Goal: Task Accomplishment & Management: Use online tool/utility

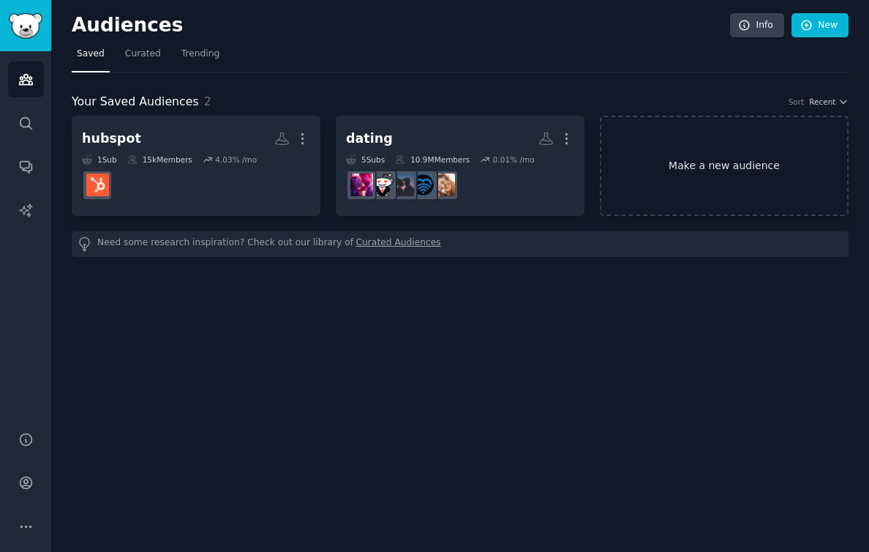
click at [697, 149] on link "Make a new audience" at bounding box center [724, 166] width 249 height 100
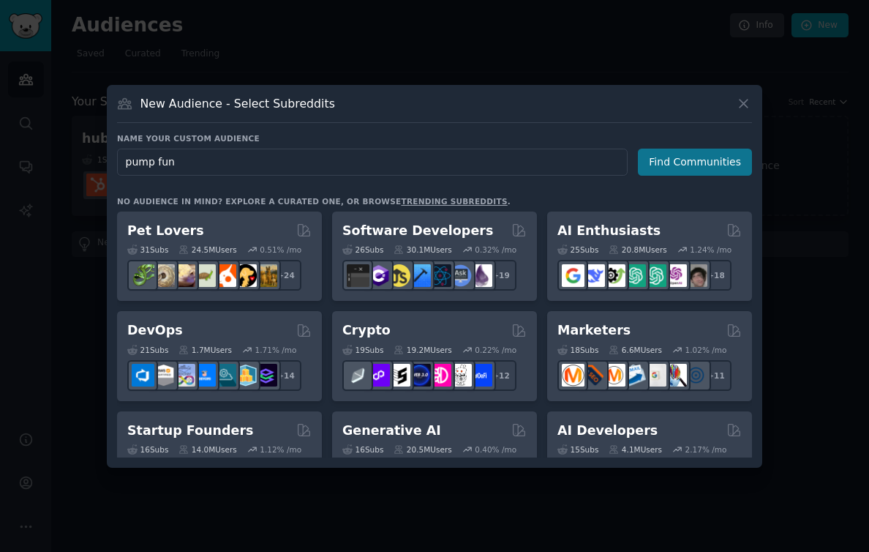
type input "pump fun"
click at [693, 152] on button "Find Communities" at bounding box center [695, 162] width 114 height 27
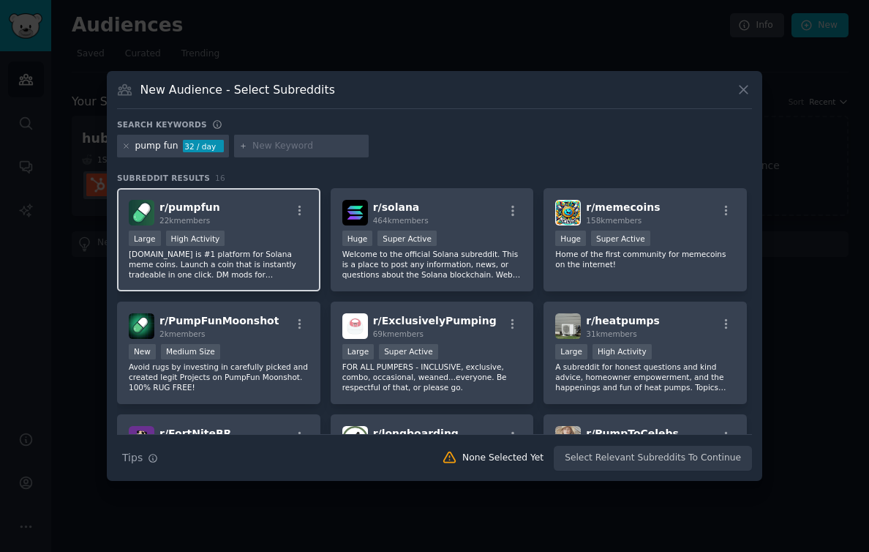
click at [268, 237] on div "Large High Activity" at bounding box center [219, 239] width 180 height 18
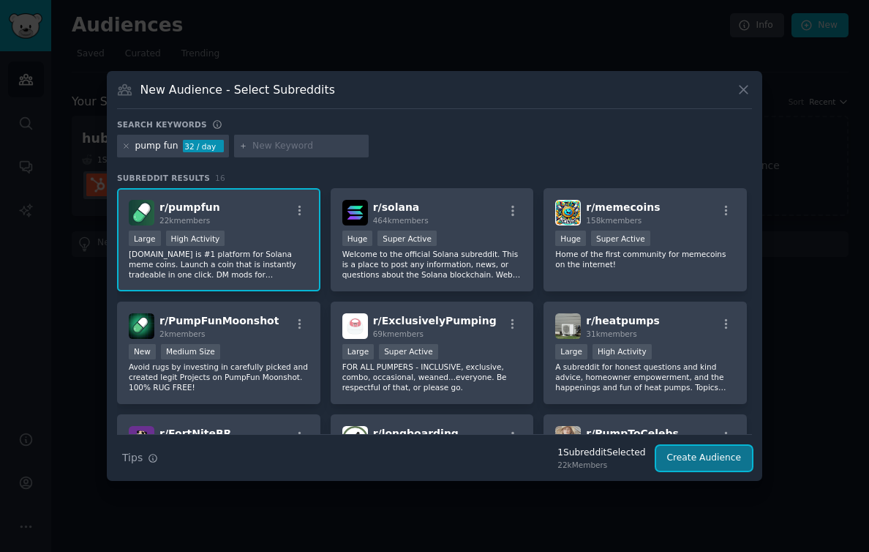
click at [702, 458] on button "Create Audience" at bounding box center [704, 458] width 97 height 25
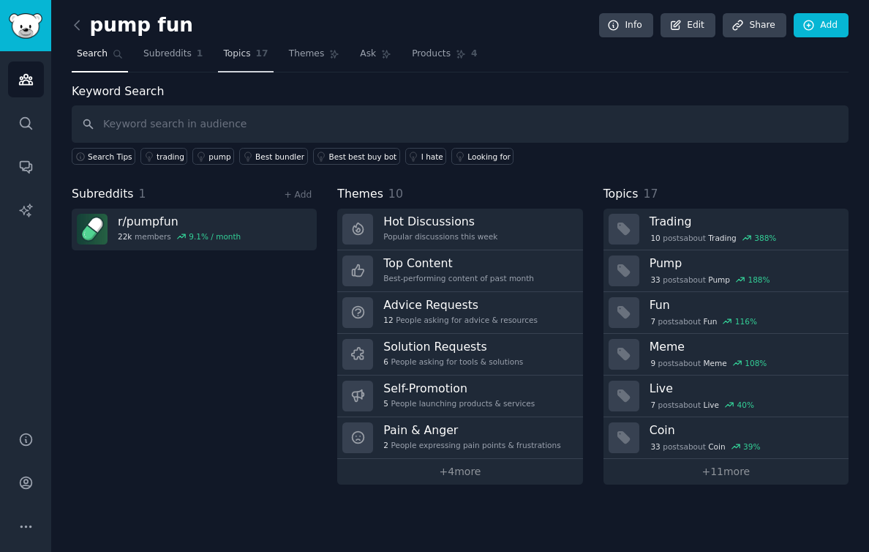
click at [241, 52] on span "Topics" at bounding box center [236, 54] width 27 height 13
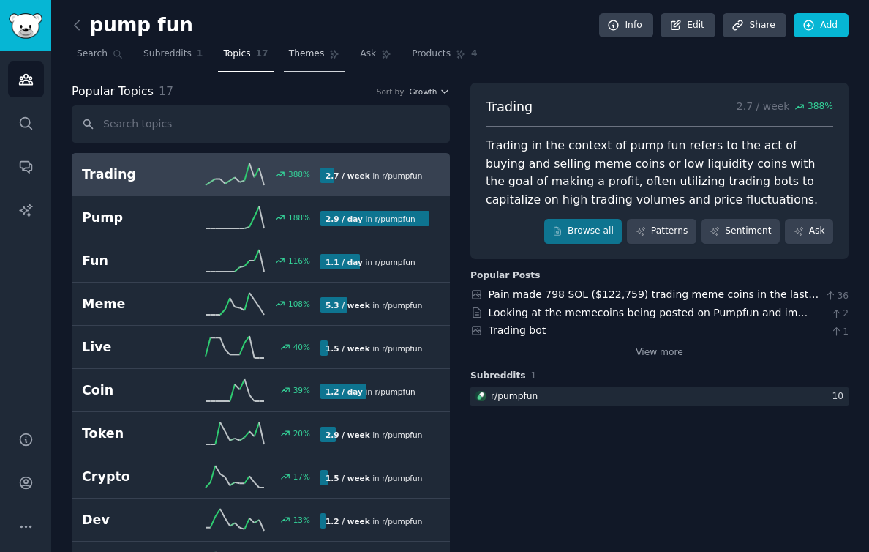
click at [295, 59] on span "Themes" at bounding box center [307, 54] width 36 height 13
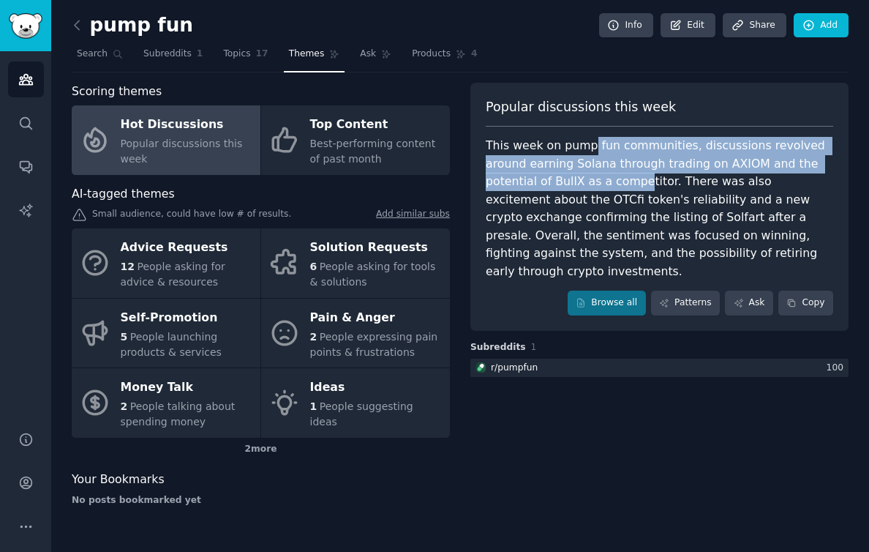
drag, startPoint x: 585, startPoint y: 140, endPoint x: 576, endPoint y: 181, distance: 42.6
click at [576, 181] on div "This week on pump fun communities, discussions revolved around earning Solana t…" at bounding box center [660, 208] width 348 height 143
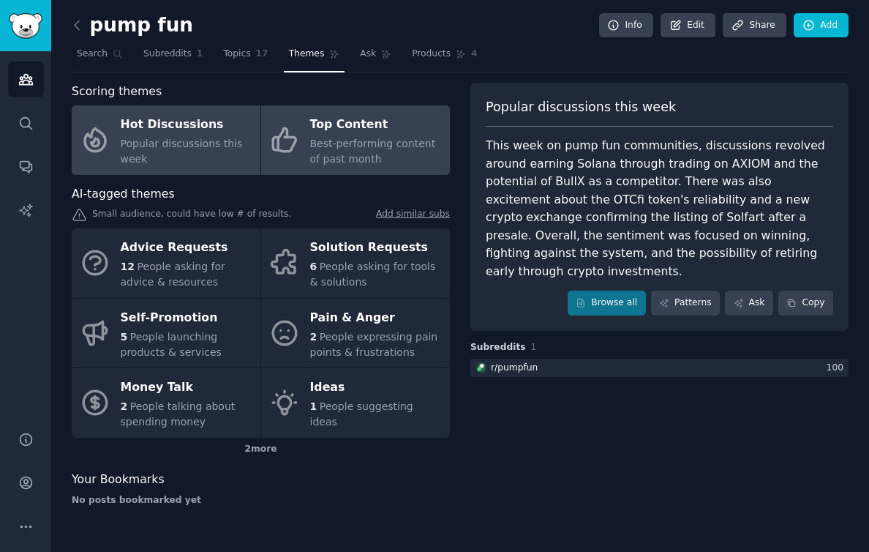
click at [362, 143] on span "Best-performing content of past month" at bounding box center [373, 151] width 126 height 27
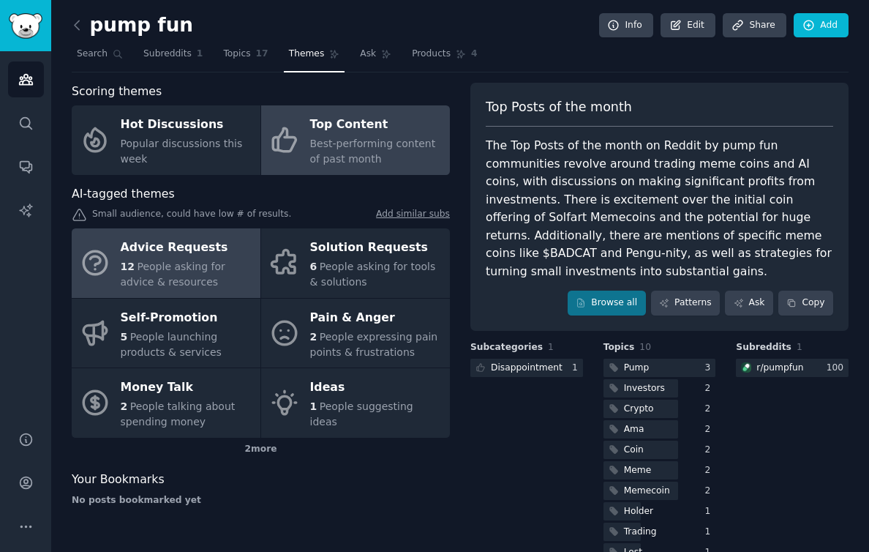
click at [192, 247] on div "Advice Requests" at bounding box center [187, 247] width 132 height 23
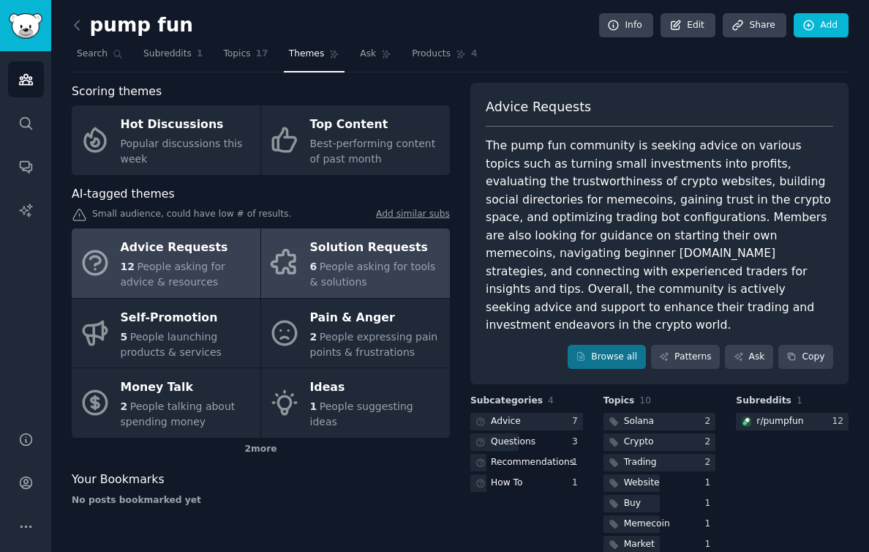
click at [372, 265] on span "People asking for tools & solutions" at bounding box center [373, 273] width 126 height 27
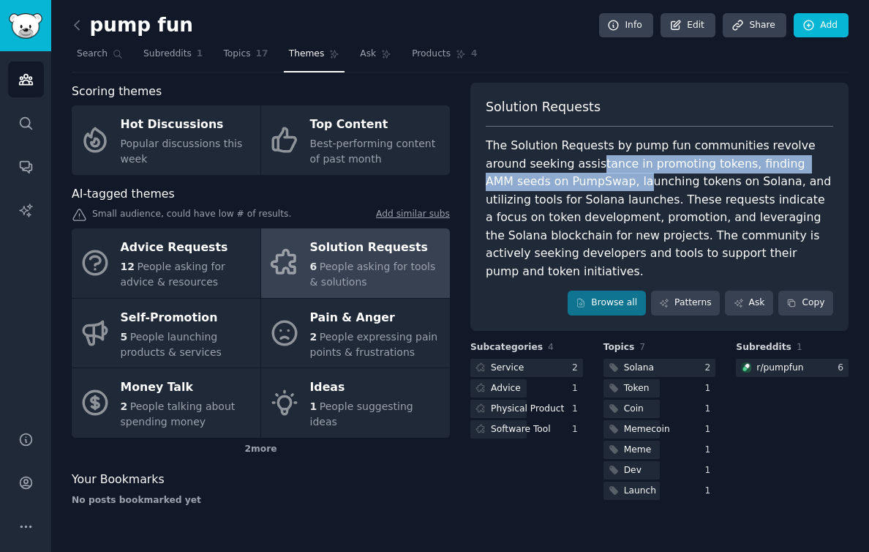
drag, startPoint x: 556, startPoint y: 165, endPoint x: 556, endPoint y: 175, distance: 10.2
click at [556, 175] on div "The Solution Requests by pump fun communities revolve around seeking assistance…" at bounding box center [660, 208] width 348 height 143
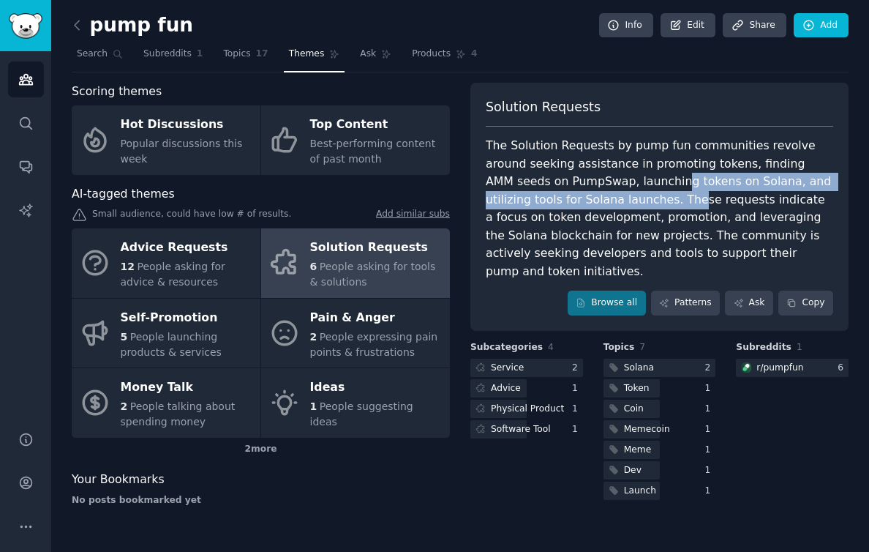
drag, startPoint x: 597, startPoint y: 185, endPoint x: 596, endPoint y: 197, distance: 11.7
click at [596, 197] on div "The Solution Requests by pump fun communities revolve around seeking assistance…" at bounding box center [660, 208] width 348 height 143
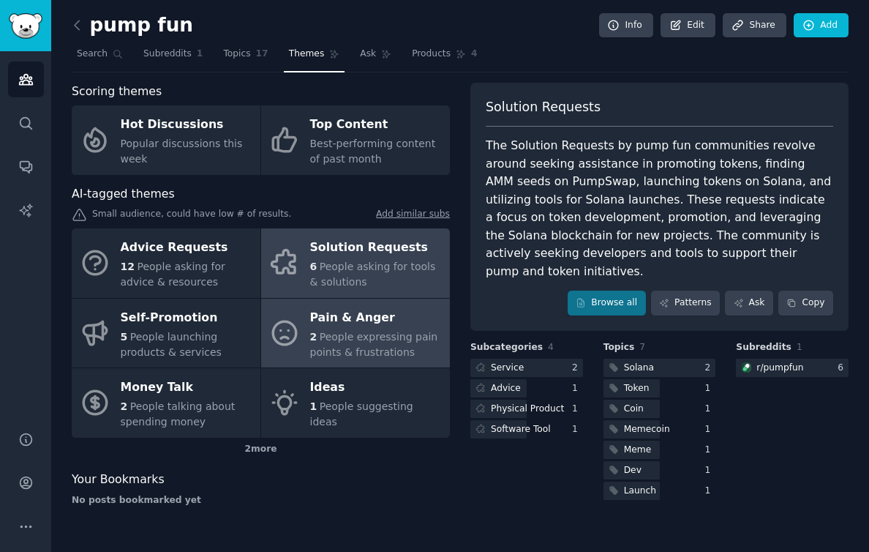
click at [370, 342] on div "2 People expressing pain points & frustrations" at bounding box center [376, 344] width 132 height 31
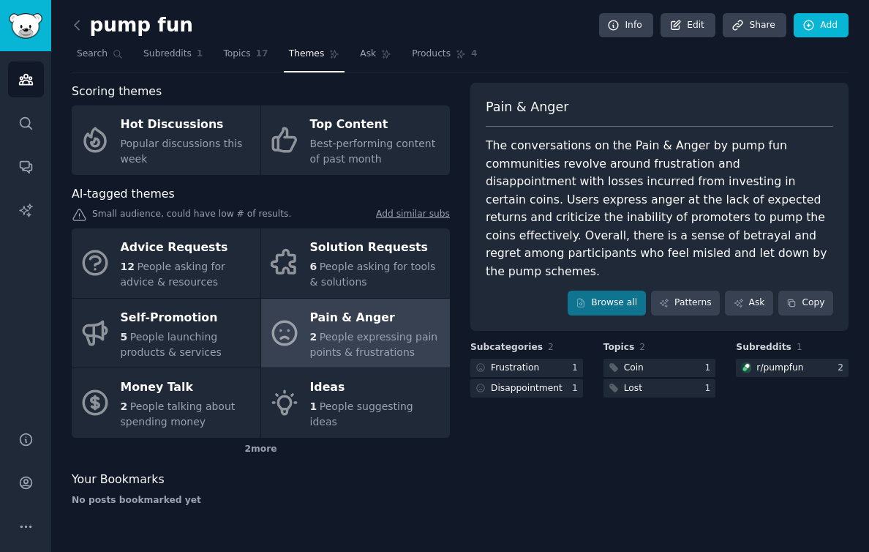
drag, startPoint x: 569, startPoint y: 149, endPoint x: 569, endPoint y: 168, distance: 18.3
click at [569, 160] on div "The conversations on the Pain & Anger by pump fun communities revolve around fr…" at bounding box center [660, 208] width 348 height 143
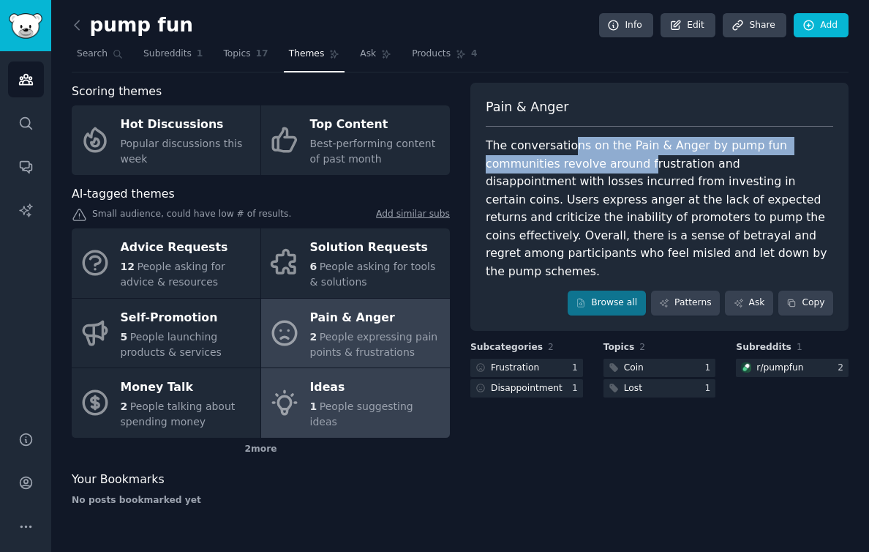
click at [347, 412] on span "People suggesting ideas" at bounding box center [361, 413] width 103 height 27
